Goal: Task Accomplishment & Management: Use online tool/utility

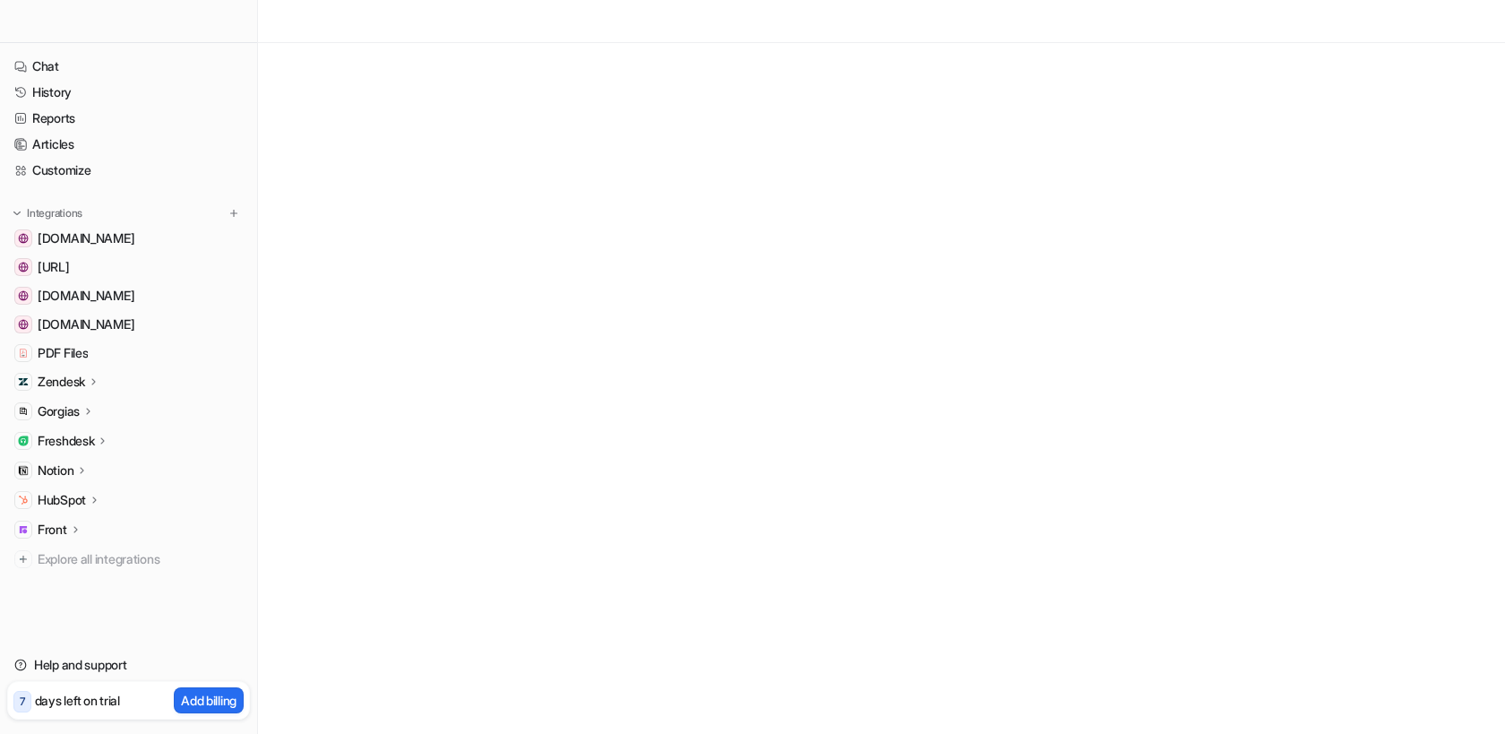
click at [101, 443] on icon at bounding box center [103, 440] width 13 height 13
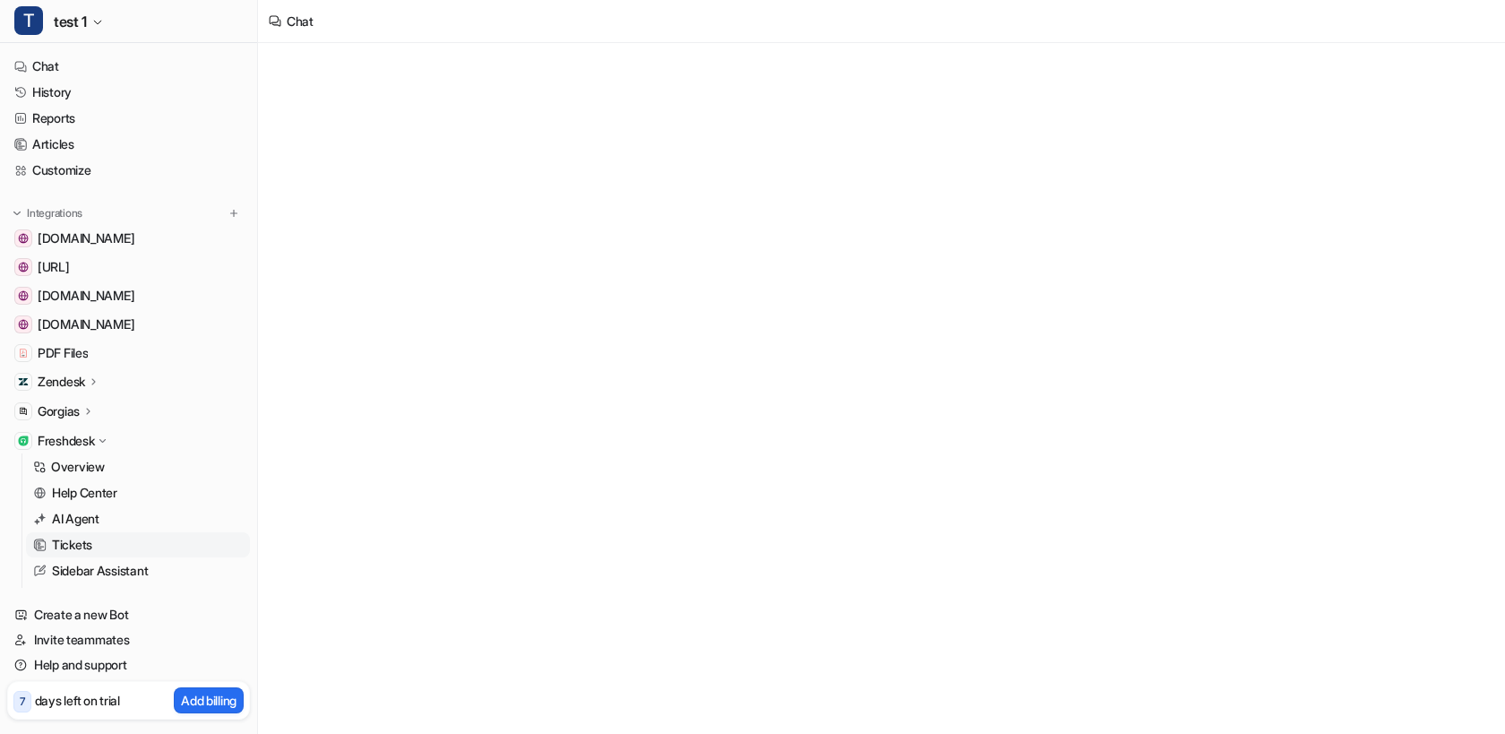
click at [82, 537] on p "Tickets" at bounding box center [72, 545] width 40 height 18
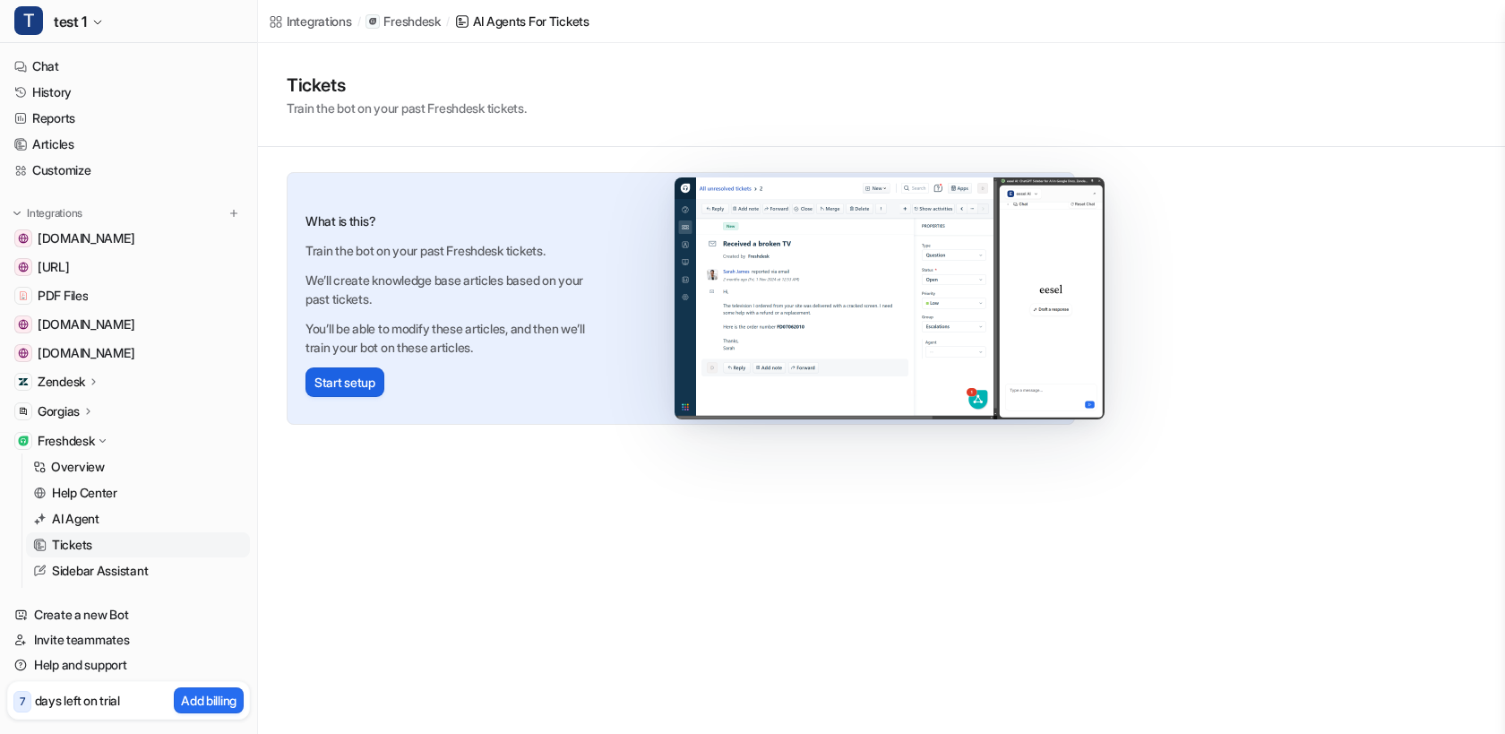
click at [365, 374] on button "Start setup" at bounding box center [344, 382] width 79 height 30
click at [107, 4] on button "T test 1" at bounding box center [128, 21] width 257 height 43
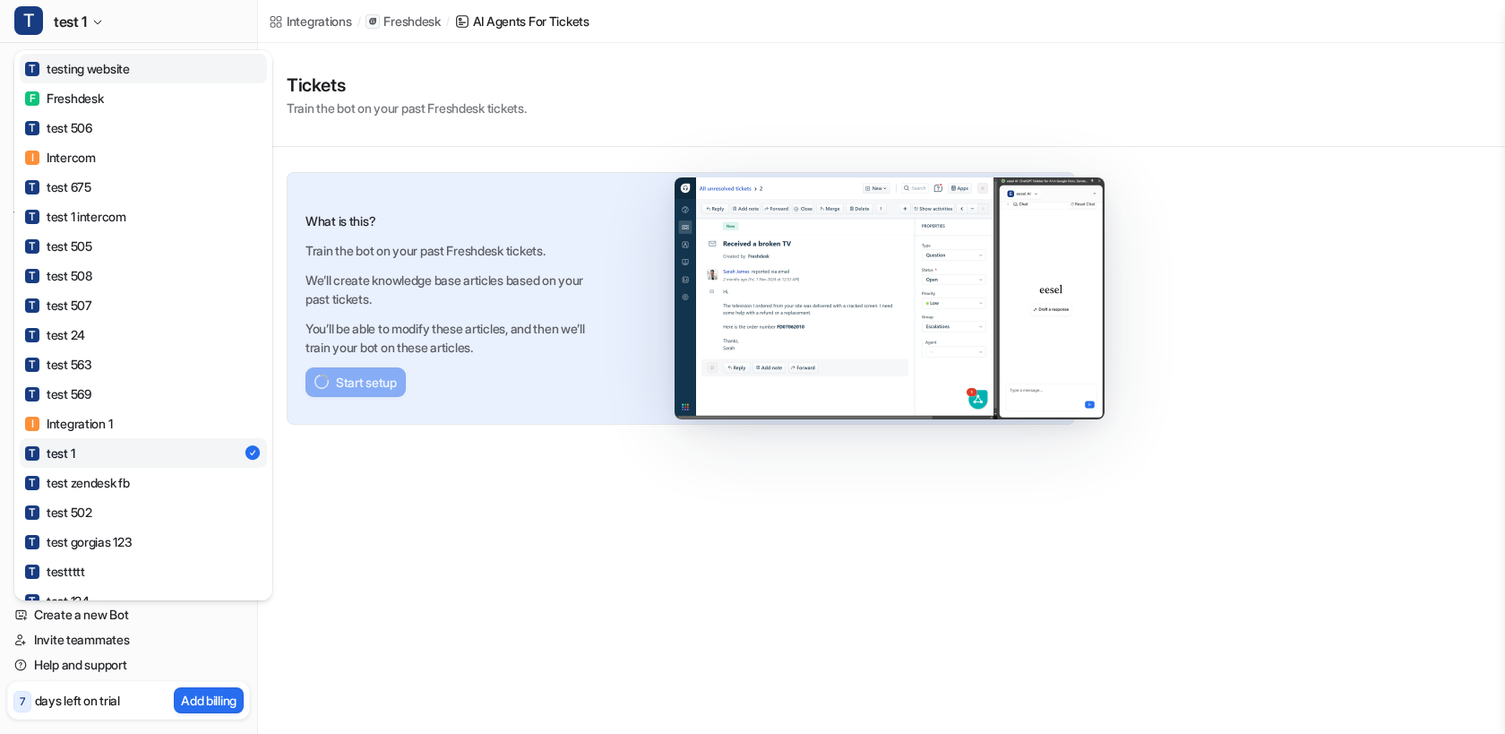
click at [108, 72] on div "T testing website" at bounding box center [77, 68] width 105 height 19
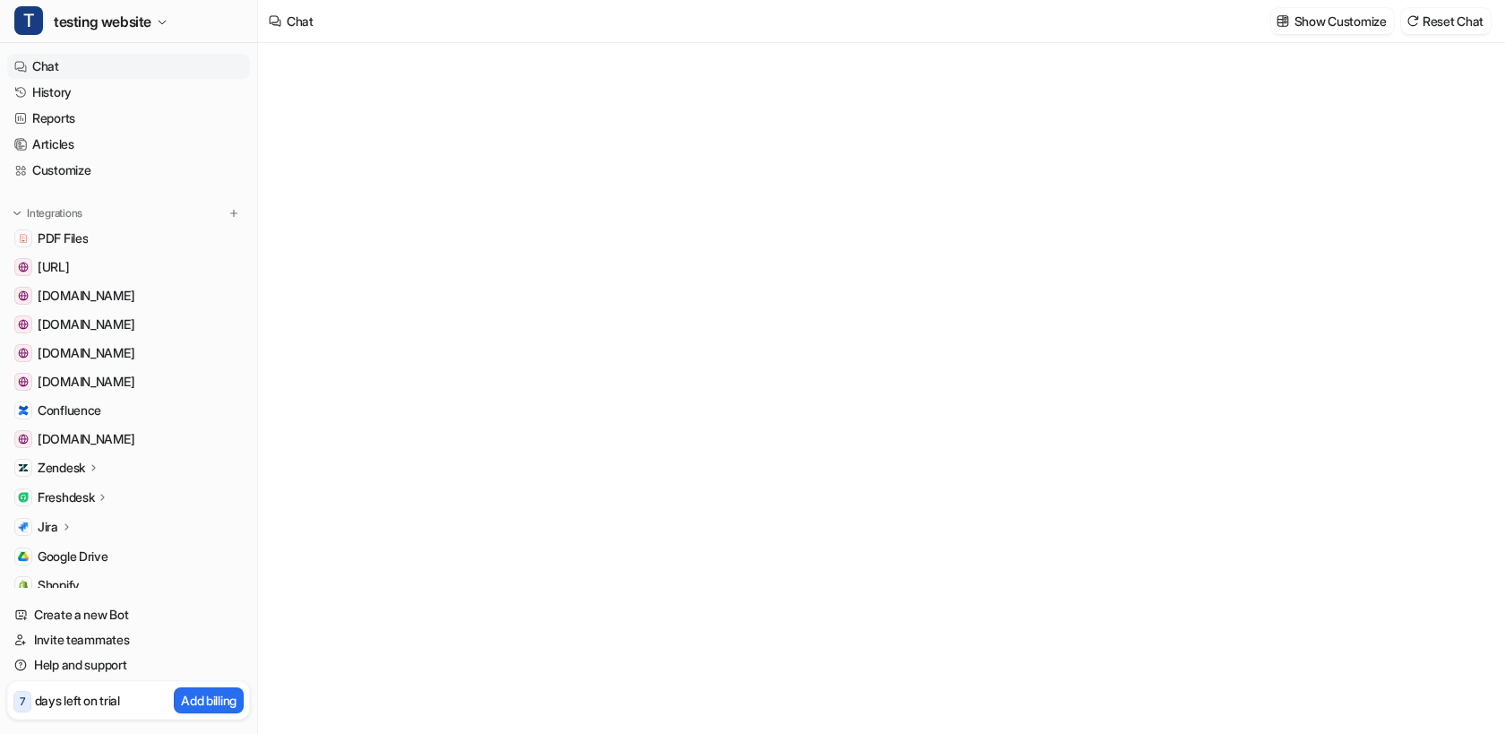
type textarea "**********"
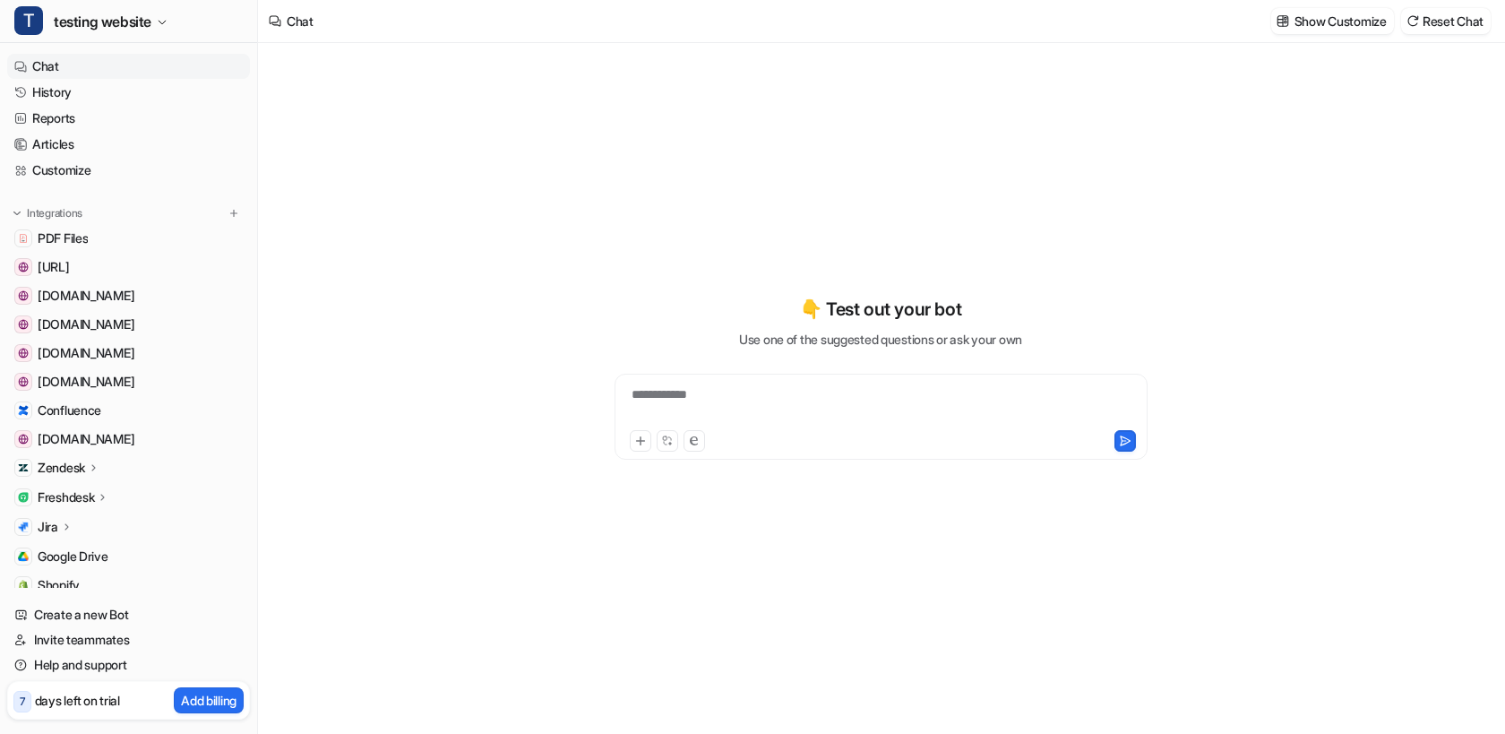
click at [106, 500] on icon at bounding box center [103, 496] width 13 height 13
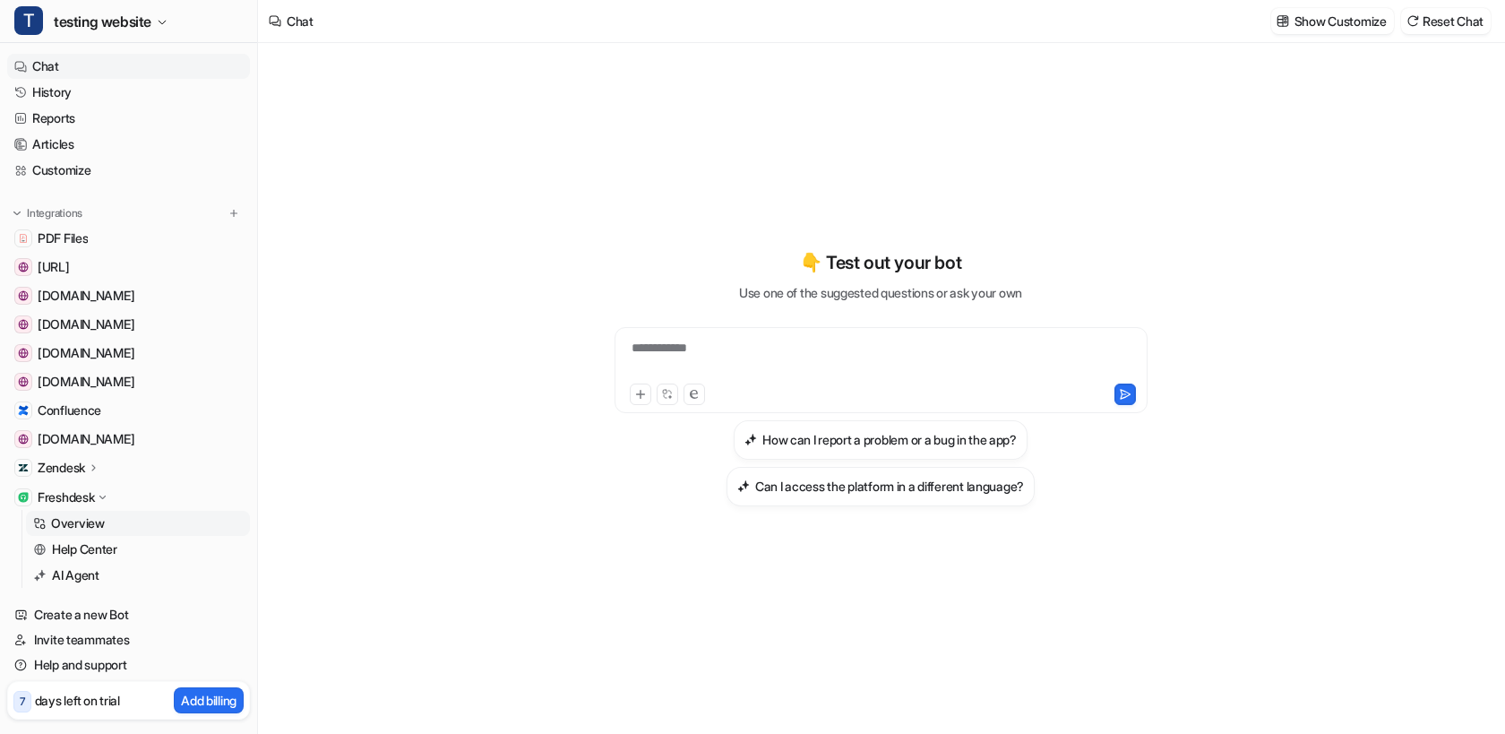
click at [90, 522] on p "Overview" at bounding box center [78, 523] width 54 height 18
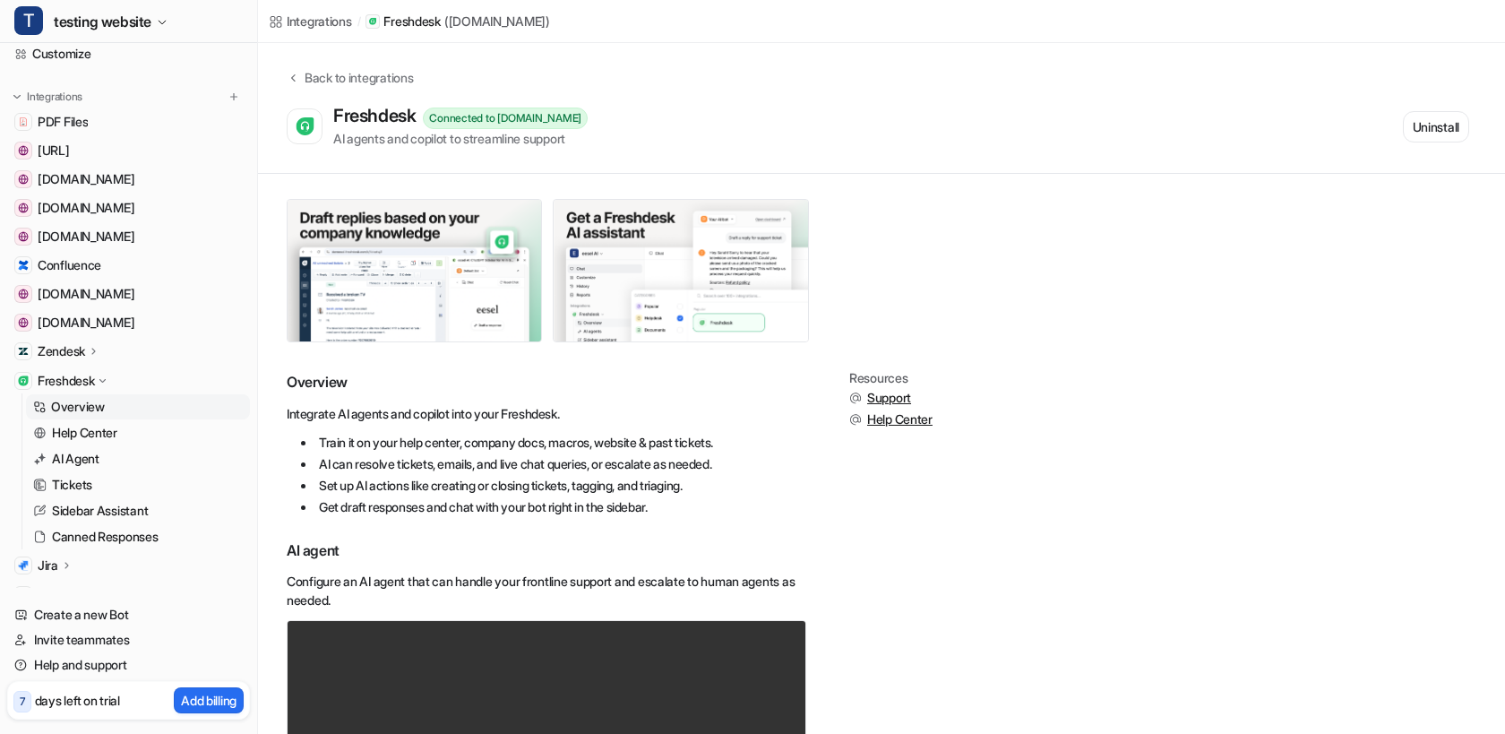
scroll to position [153, 0]
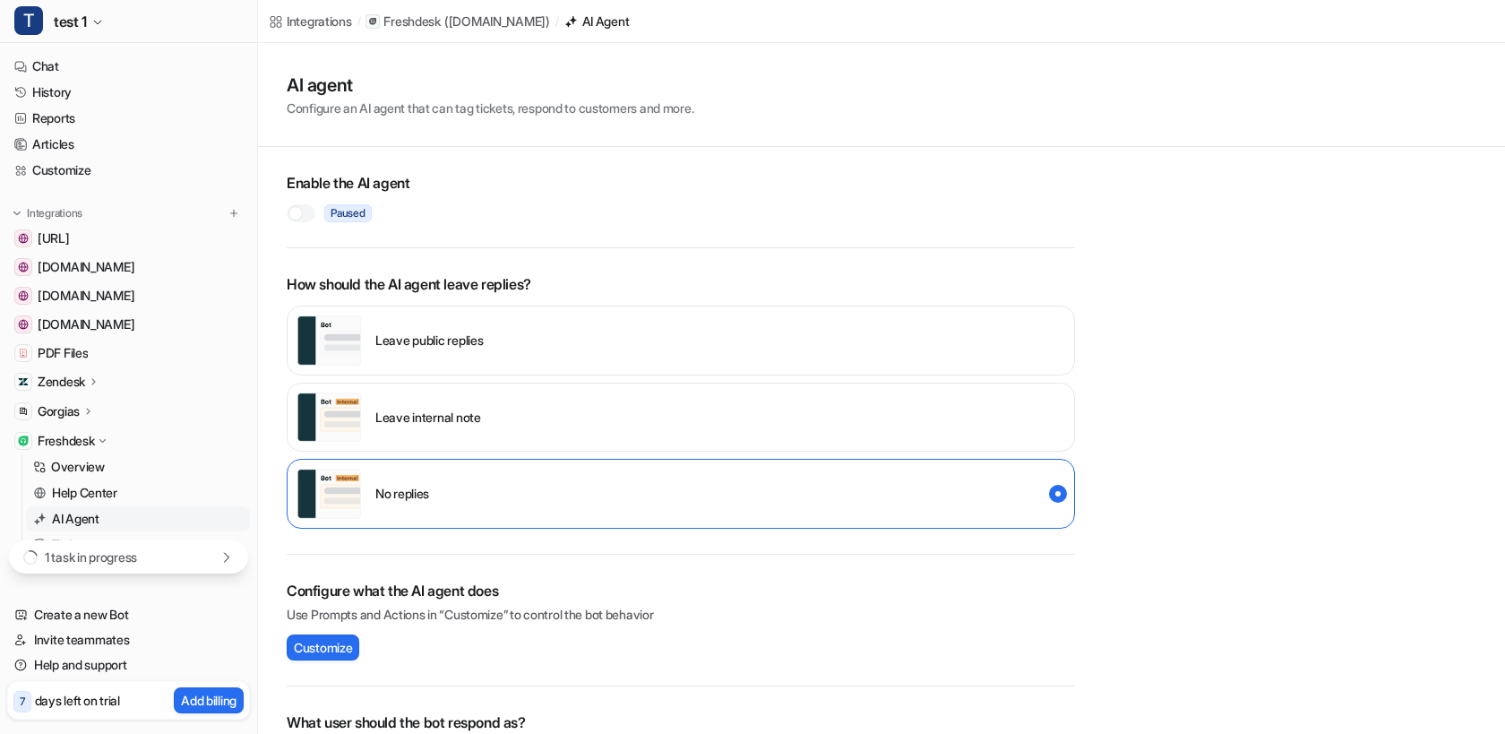
scroll to position [236, 0]
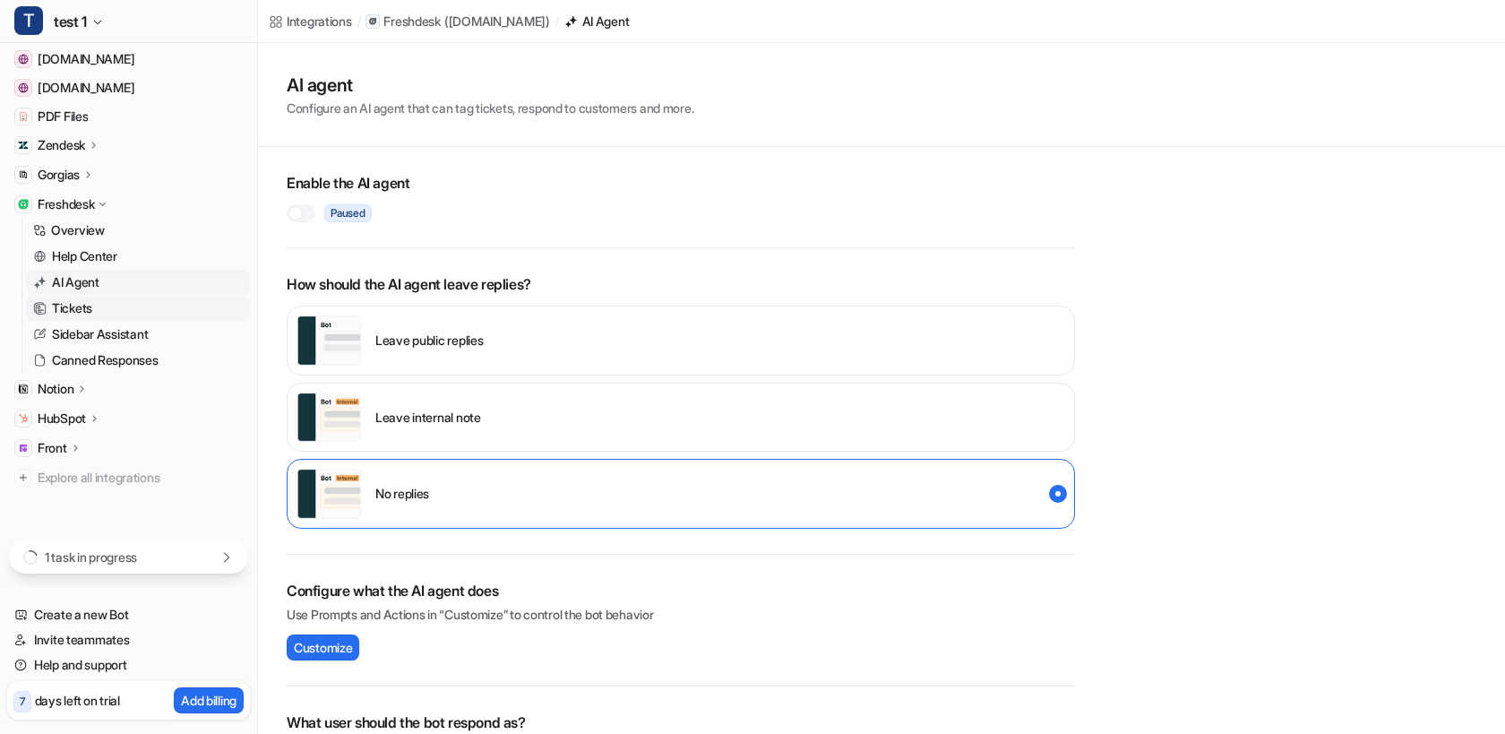
click at [86, 305] on p "Tickets" at bounding box center [72, 308] width 40 height 18
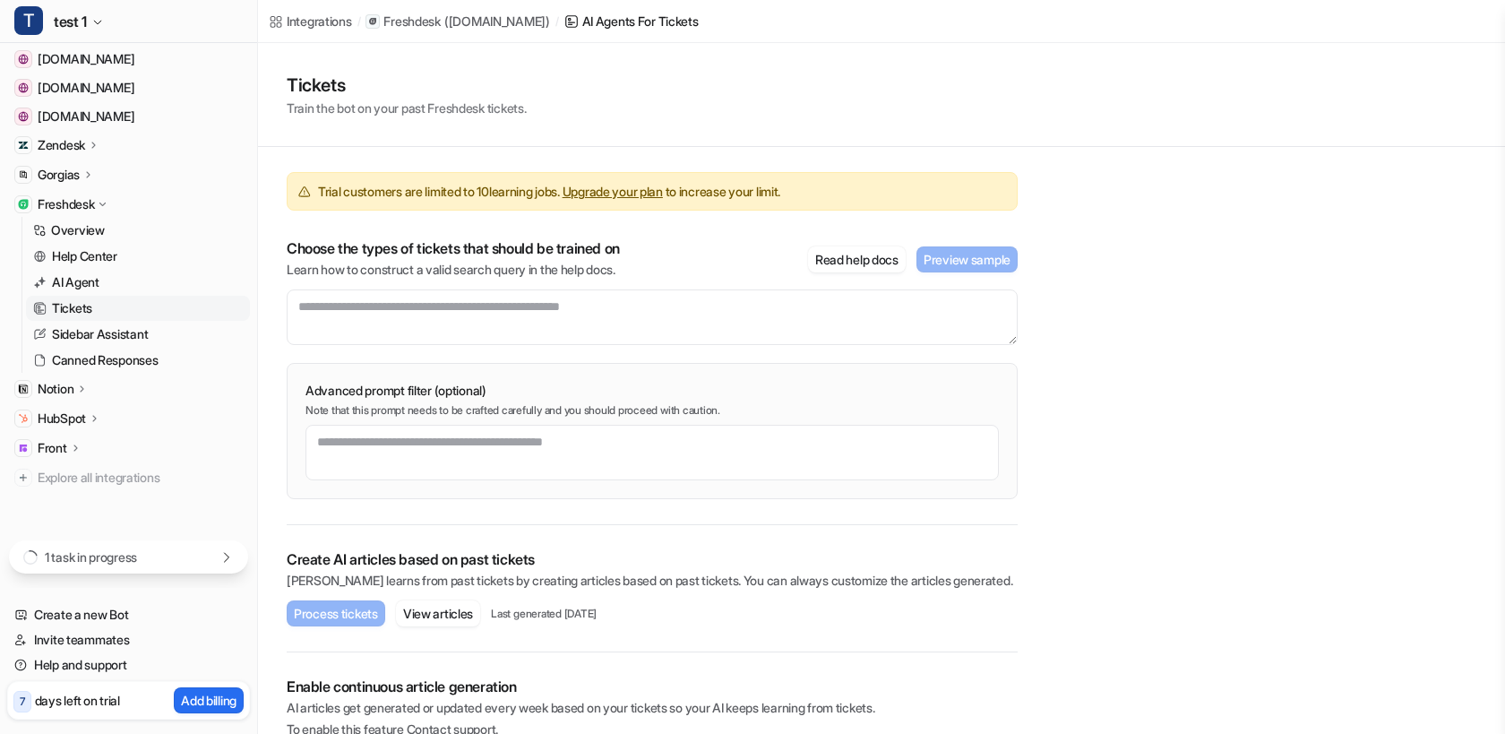
scroll to position [59, 0]
